Goal: Navigation & Orientation: Find specific page/section

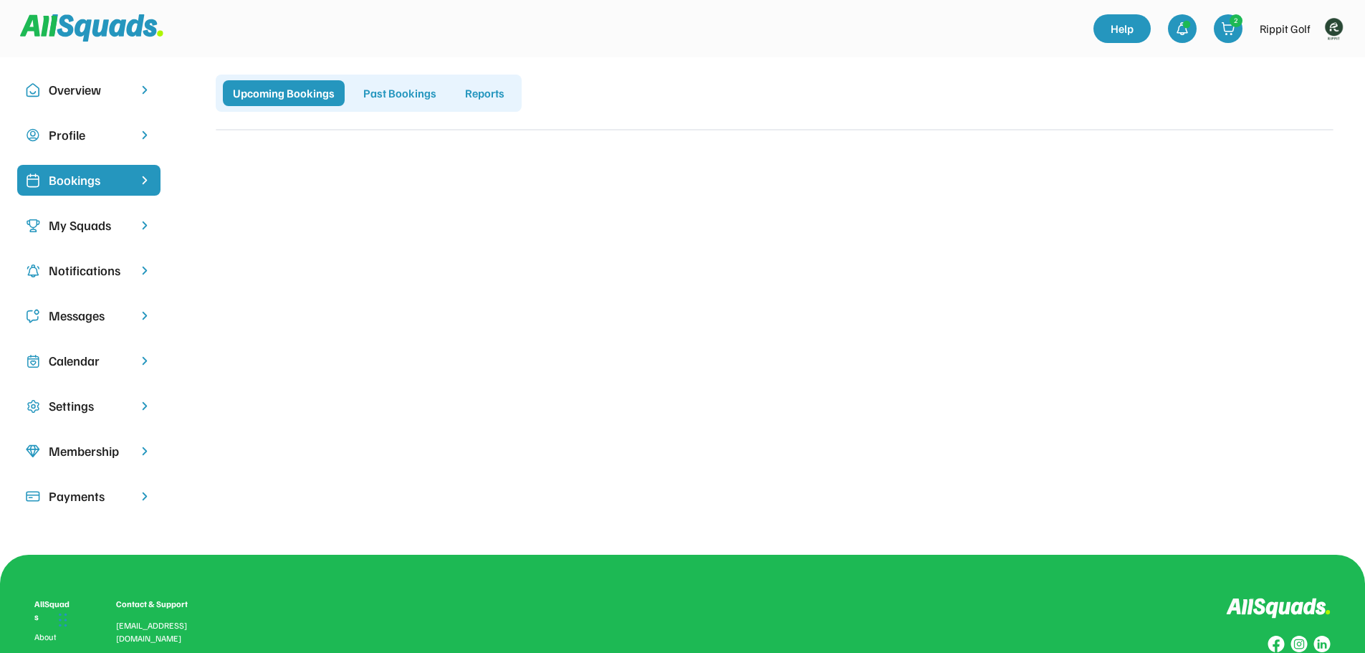
click at [70, 226] on div "My Squads" at bounding box center [89, 225] width 80 height 19
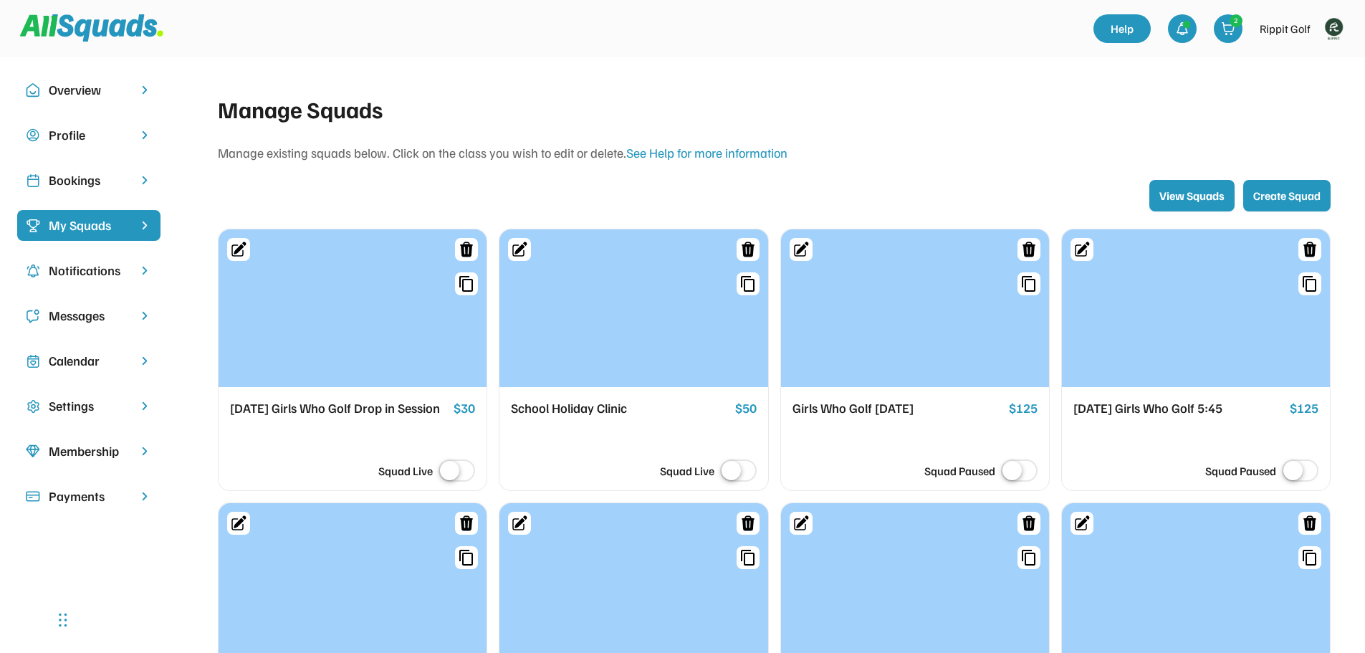
click at [1330, 34] on img at bounding box center [1333, 28] width 29 height 29
click at [1302, 57] on link "Profile" at bounding box center [1314, 63] width 85 height 29
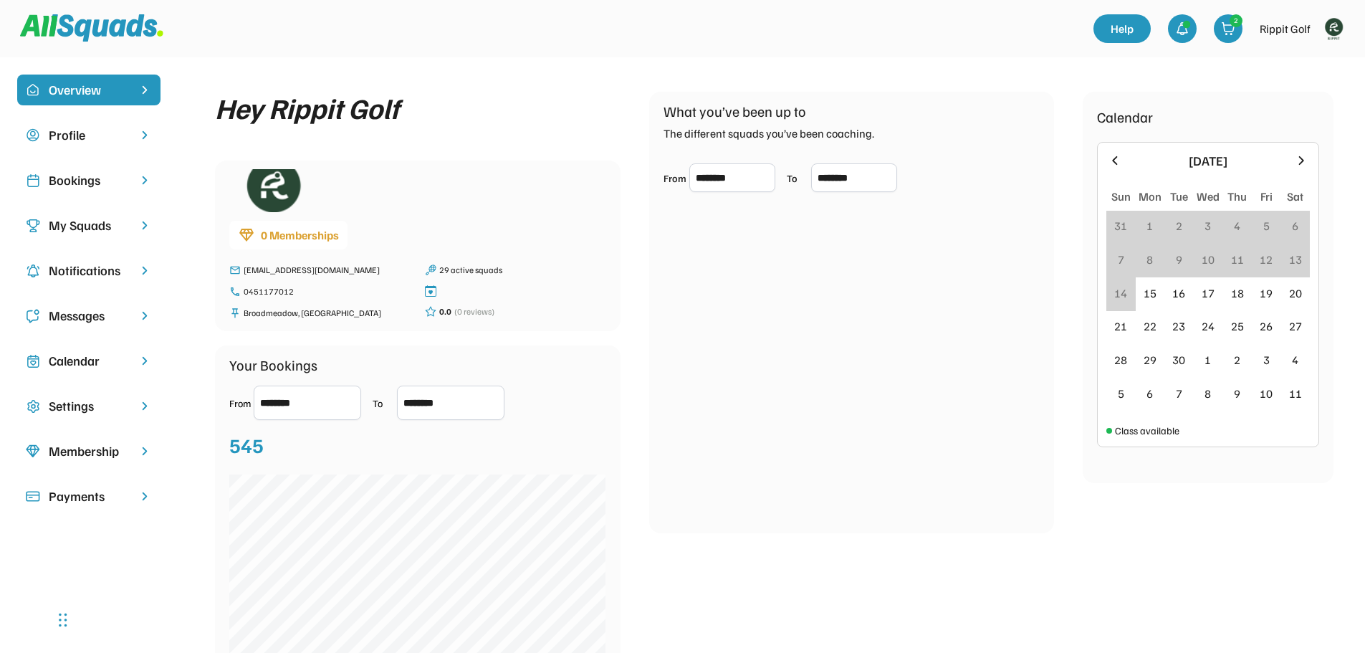
click at [82, 175] on div "Bookings" at bounding box center [89, 180] width 80 height 19
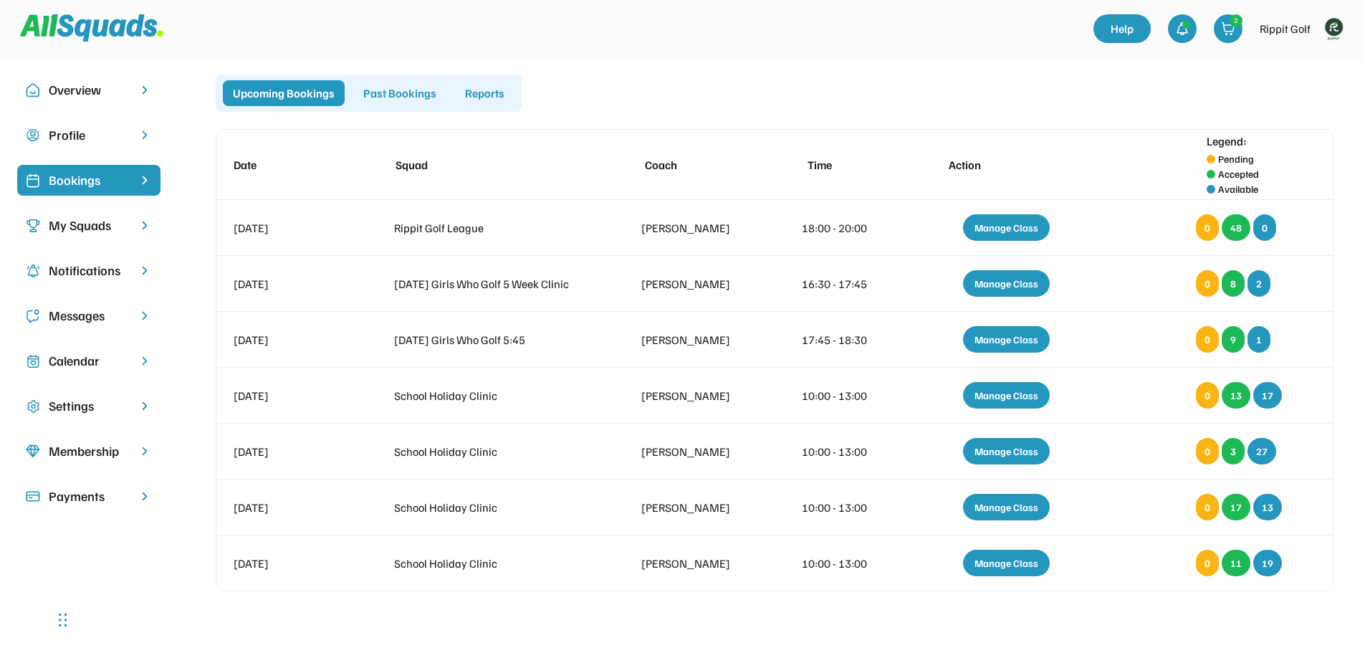
click at [1031, 100] on div "Upcoming Bookings Past Bookings Reports" at bounding box center [775, 93] width 1118 height 37
